Goal: Task Accomplishment & Management: Manage account settings

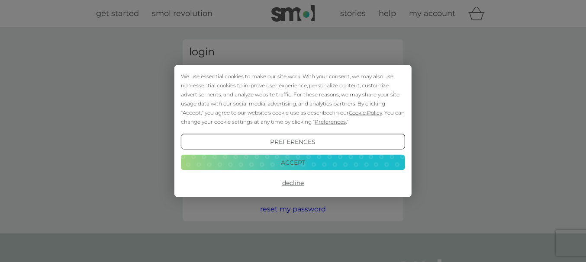
type input "[EMAIL_ADDRESS][DOMAIN_NAME]"
click at [285, 183] on button "Decline" at bounding box center [293, 183] width 224 height 16
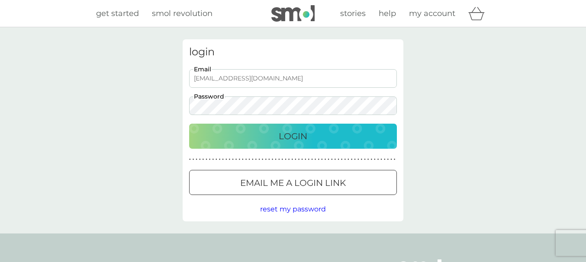
click at [286, 139] on p "Login" at bounding box center [293, 136] width 29 height 14
type input "[EMAIL_ADDRESS][DOMAIN_NAME]"
click at [274, 137] on div "Login" at bounding box center [293, 136] width 190 height 14
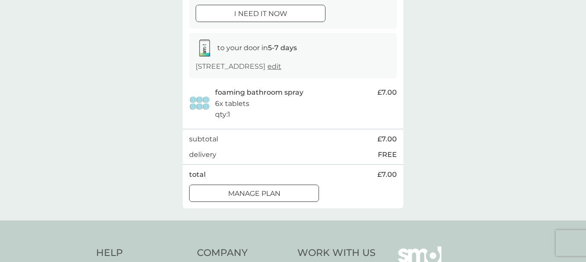
scroll to position [130, 0]
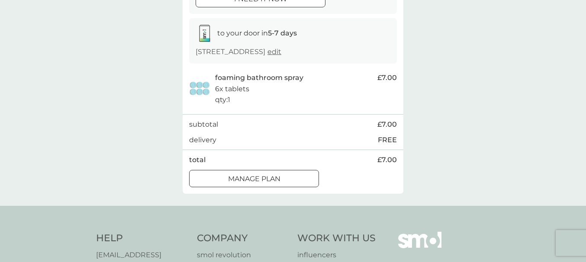
click at [256, 178] on div at bounding box center [254, 178] width 31 height 9
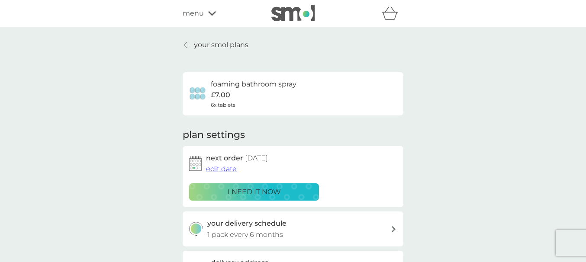
click at [213, 171] on span "edit date" at bounding box center [221, 169] width 31 height 8
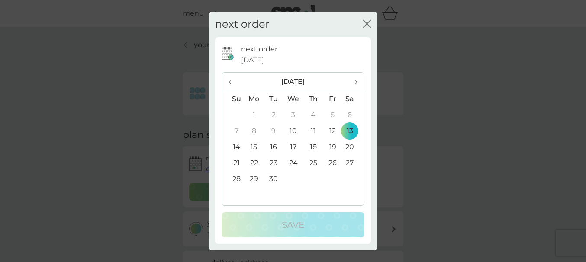
click at [358, 81] on th "›" at bounding box center [353, 82] width 22 height 19
click at [355, 81] on span "›" at bounding box center [353, 82] width 9 height 18
click at [255, 115] on td "1" at bounding box center [254, 115] width 20 height 16
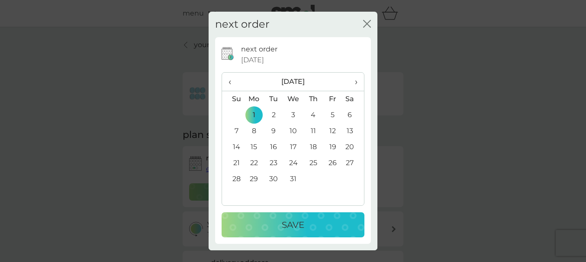
click at [277, 221] on div "Save" at bounding box center [293, 225] width 126 height 14
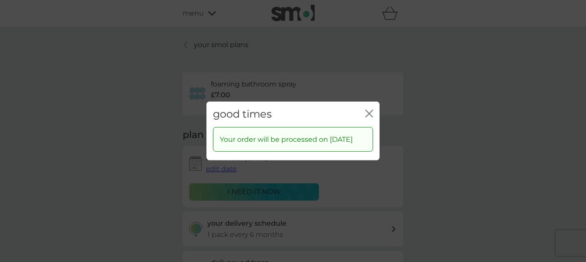
click at [369, 110] on icon "close" at bounding box center [370, 113] width 3 height 7
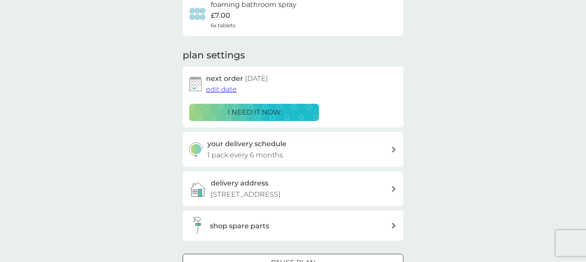
scroll to position [87, 0]
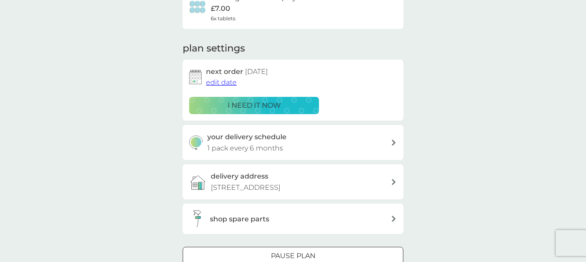
click at [287, 257] on div at bounding box center [292, 256] width 31 height 9
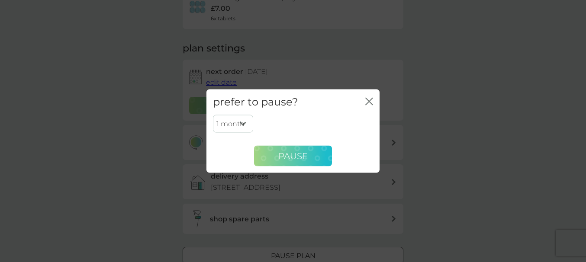
click at [293, 154] on span "Pause" at bounding box center [292, 156] width 29 height 10
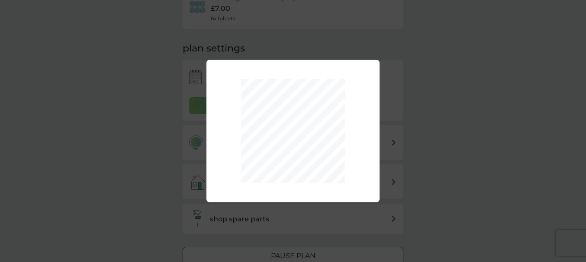
click at [470, 97] on div "1 month 2 months 3 months 4 months 5 months 6 months Pause" at bounding box center [293, 131] width 586 height 262
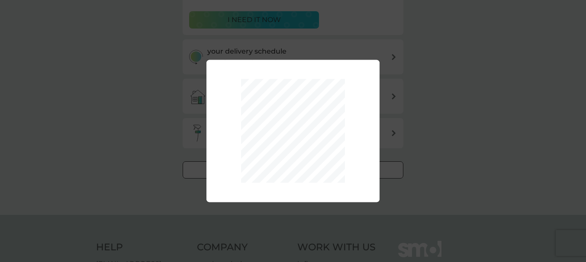
scroll to position [173, 0]
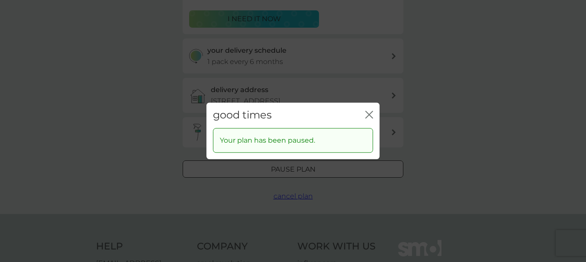
click at [443, 110] on div "good times close Your plan has been paused." at bounding box center [293, 131] width 586 height 262
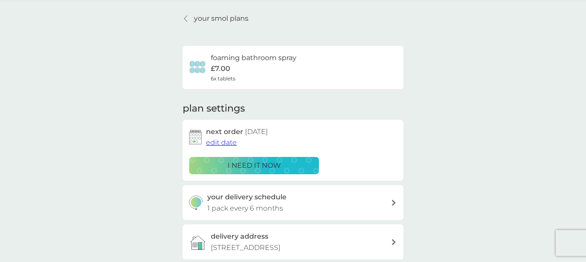
scroll to position [0, 0]
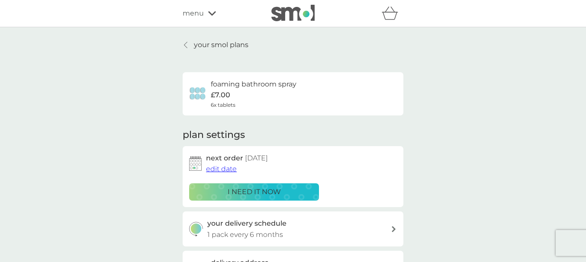
click at [236, 47] on p "your smol plans" at bounding box center [221, 44] width 55 height 11
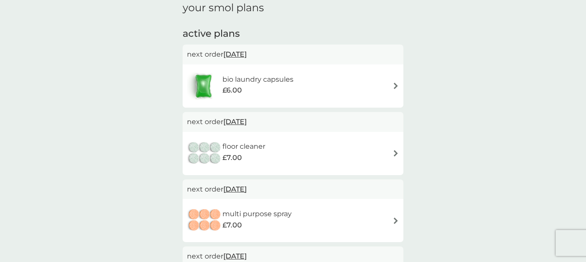
scroll to position [216, 0]
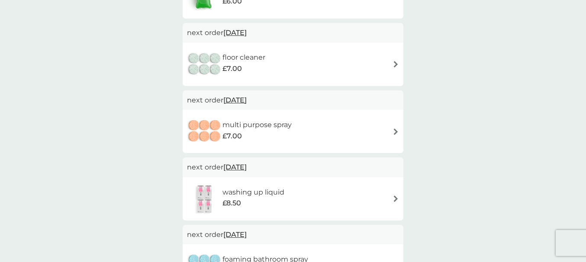
click at [392, 132] on div "multi purpose spray £7.00" at bounding box center [293, 131] width 212 height 30
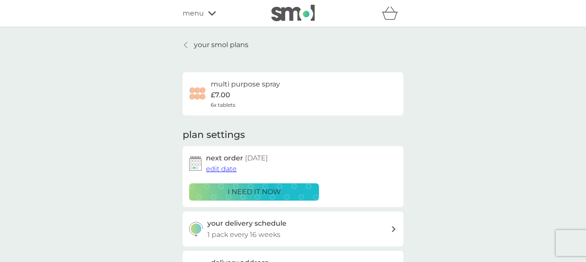
click at [225, 171] on span "edit date" at bounding box center [221, 169] width 31 height 8
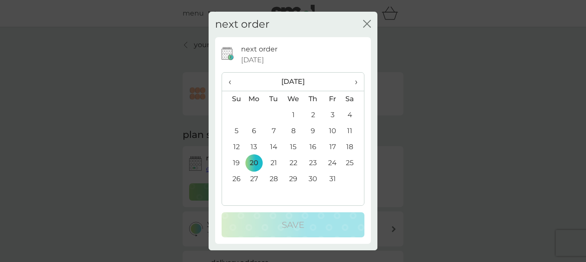
click at [355, 79] on span "›" at bounding box center [353, 82] width 9 height 18
click at [355, 80] on span "›" at bounding box center [353, 82] width 9 height 18
click at [314, 110] on td "1" at bounding box center [312, 115] width 19 height 16
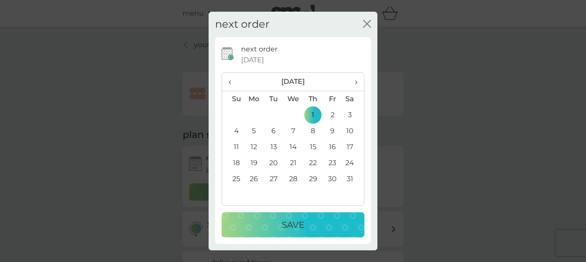
click at [297, 217] on button "Save" at bounding box center [293, 225] width 143 height 25
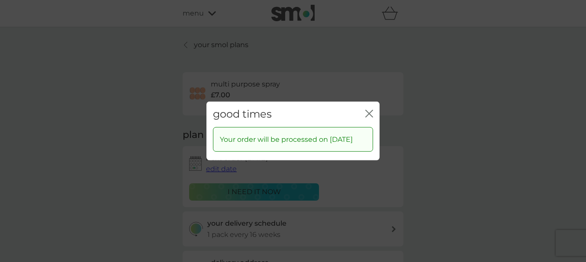
click at [371, 115] on icon "close" at bounding box center [370, 113] width 3 height 7
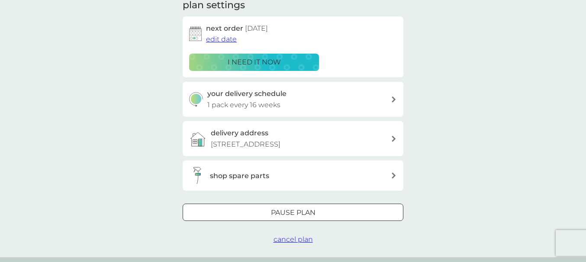
scroll to position [87, 0]
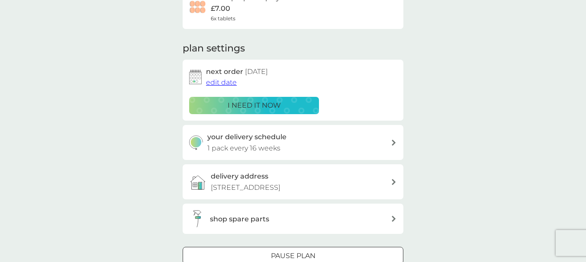
click at [294, 251] on p "Pause plan" at bounding box center [293, 256] width 45 height 11
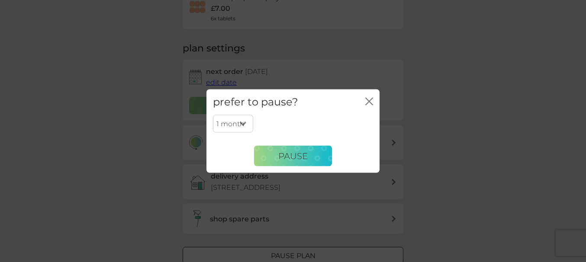
click at [241, 123] on select "1 month 2 months 3 months 4 months 5 months 6 months" at bounding box center [233, 124] width 40 height 18
select select "4"
click at [213, 115] on select "1 month 2 months 3 months 4 months 5 months 6 months" at bounding box center [233, 124] width 40 height 18
click at [286, 157] on span "Pause" at bounding box center [292, 156] width 29 height 10
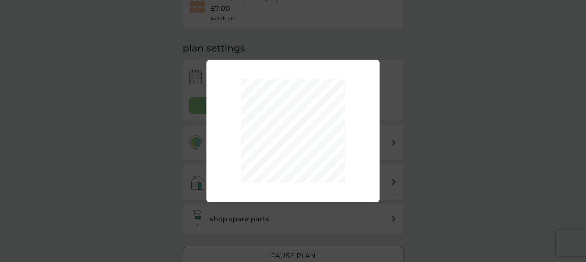
click at [458, 165] on div "1 month 2 months 3 months 4 months 5 months 6 months Pause" at bounding box center [293, 131] width 586 height 262
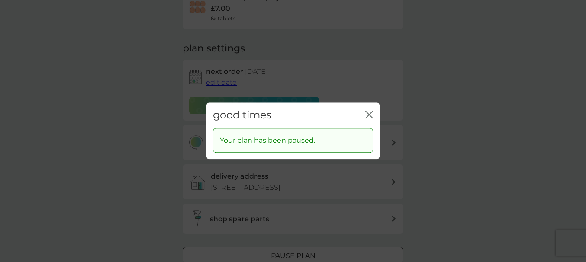
click at [366, 116] on icon "close" at bounding box center [369, 115] width 8 height 8
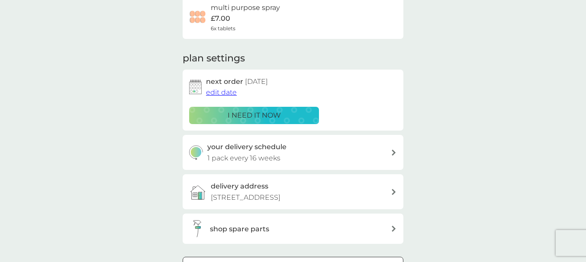
scroll to position [0, 0]
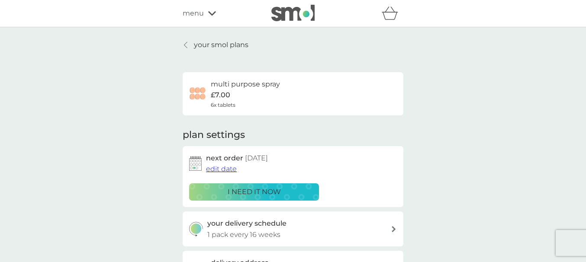
click at [238, 45] on p "your smol plans" at bounding box center [221, 44] width 55 height 11
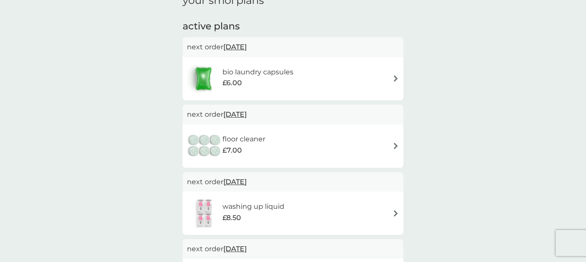
scroll to position [173, 0]
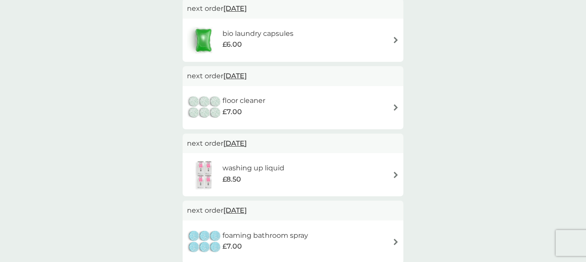
click at [394, 106] on img at bounding box center [396, 107] width 6 height 6
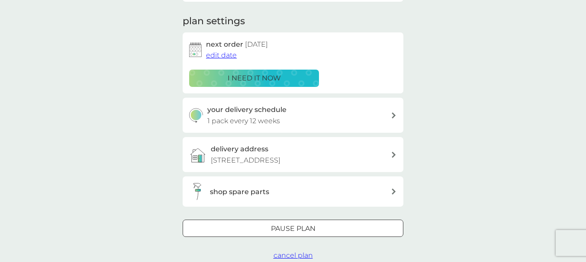
scroll to position [130, 0]
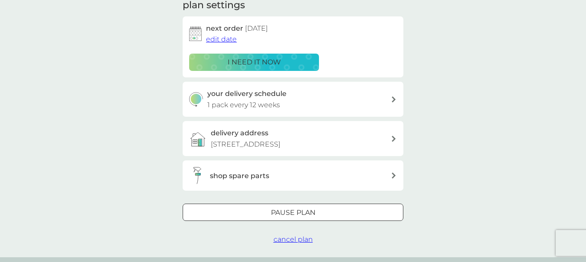
click at [296, 238] on span "cancel plan" at bounding box center [293, 240] width 39 height 8
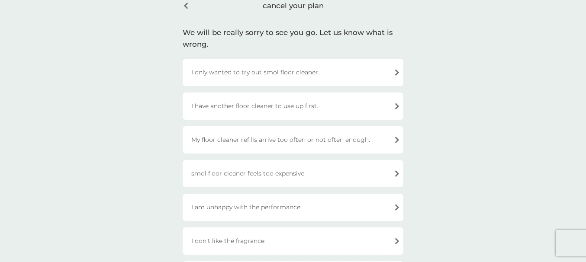
scroll to position [43, 0]
click at [379, 108] on div "I have another floor cleaner to use up first." at bounding box center [293, 106] width 221 height 27
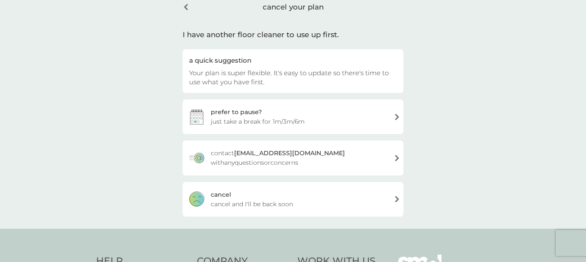
click at [230, 202] on span "cancel and I'll be back soon" at bounding box center [252, 205] width 82 height 10
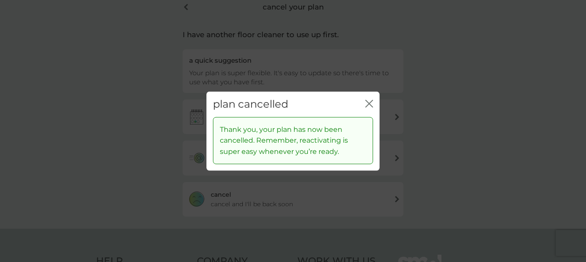
click at [370, 103] on icon "close" at bounding box center [369, 104] width 8 height 8
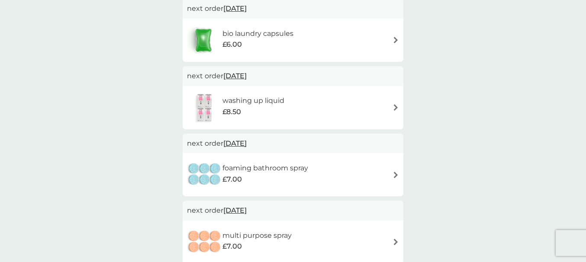
scroll to position [216, 0]
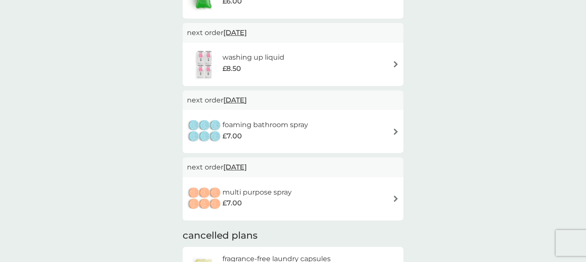
click at [394, 131] on img at bounding box center [396, 132] width 6 height 6
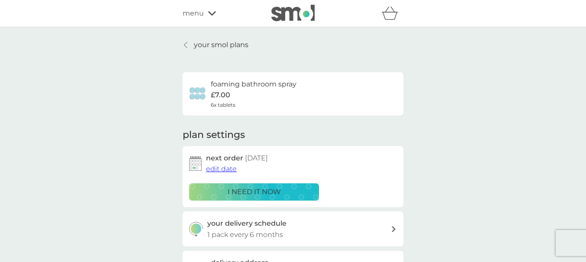
click at [220, 171] on span "edit date" at bounding box center [221, 169] width 31 height 8
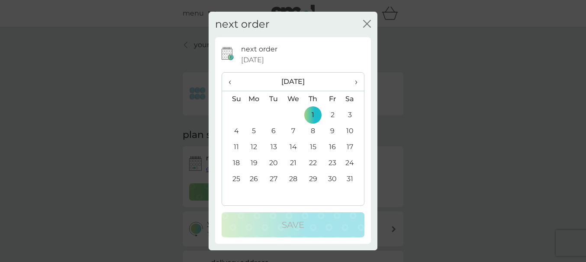
click at [356, 81] on span "›" at bounding box center [353, 82] width 9 height 18
click at [332, 112] on td "1" at bounding box center [332, 115] width 19 height 16
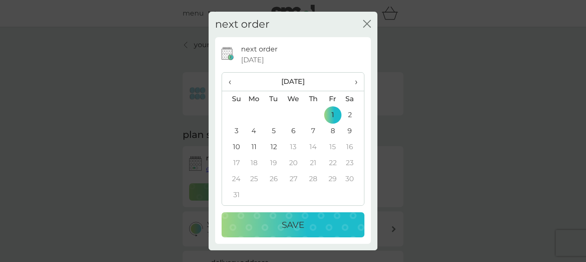
click at [278, 234] on button "Save" at bounding box center [293, 225] width 143 height 25
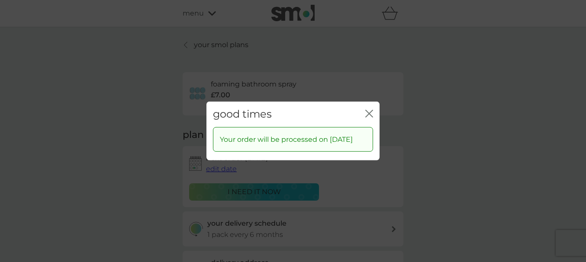
click at [368, 110] on icon "close" at bounding box center [369, 114] width 8 height 8
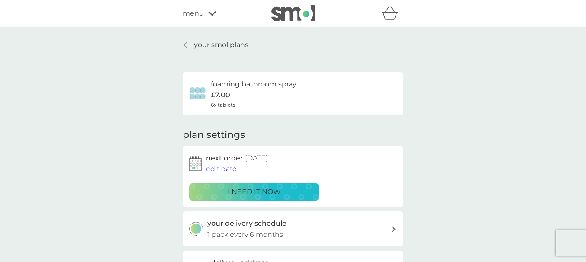
click at [212, 44] on p "your smol plans" at bounding box center [221, 44] width 55 height 11
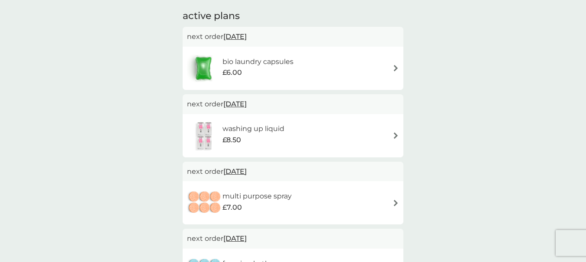
scroll to position [130, 0]
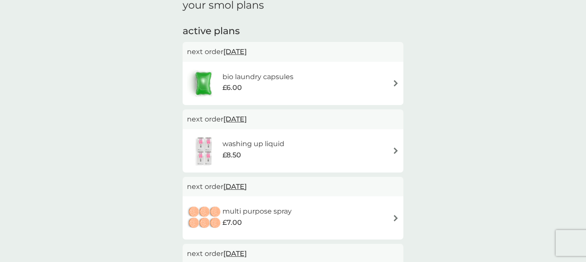
click at [395, 80] on div "bio laundry capsules £6.00" at bounding box center [293, 83] width 212 height 30
